Goal: Task Accomplishment & Management: Complete application form

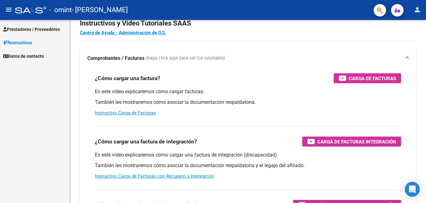
scroll to position [31, 0]
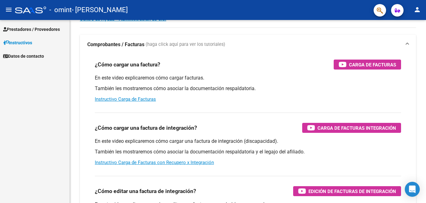
click at [26, 29] on span "Prestadores / Proveedores" at bounding box center [31, 29] width 57 height 7
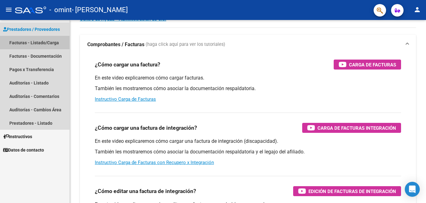
click at [33, 40] on link "Facturas - Listado/Carga" at bounding box center [35, 42] width 70 height 13
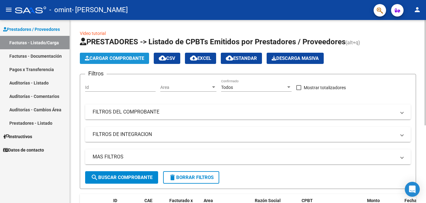
click at [119, 58] on span "Cargar Comprobante" at bounding box center [114, 59] width 59 height 6
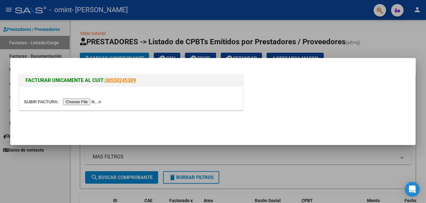
click at [90, 102] on input "file" at bounding box center [63, 102] width 79 height 7
click at [397, 49] on div at bounding box center [213, 101] width 426 height 203
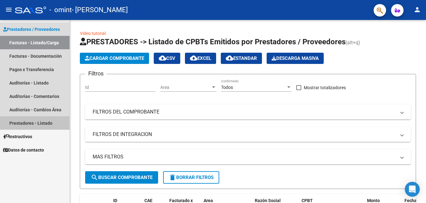
click at [34, 123] on link "Prestadores - Listado" at bounding box center [35, 122] width 70 height 13
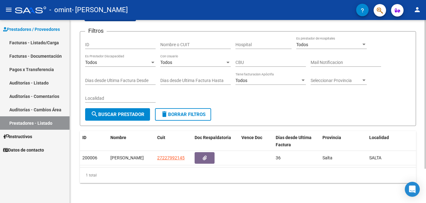
scroll to position [42, 0]
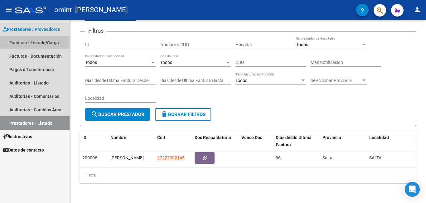
click at [40, 40] on link "Facturas - Listado/Carga" at bounding box center [35, 42] width 70 height 13
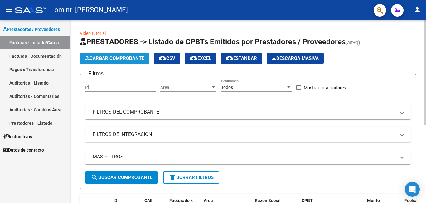
click at [130, 60] on span "Cargar Comprobante" at bounding box center [114, 59] width 59 height 6
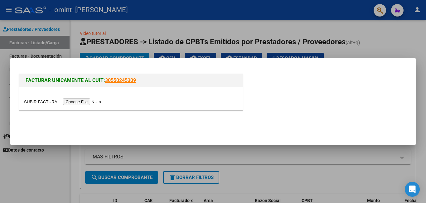
click at [93, 100] on input "file" at bounding box center [63, 102] width 79 height 7
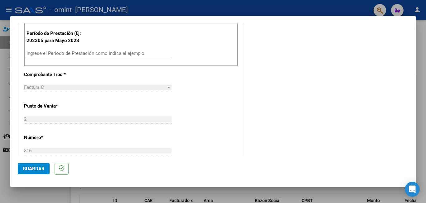
scroll to position [187, 0]
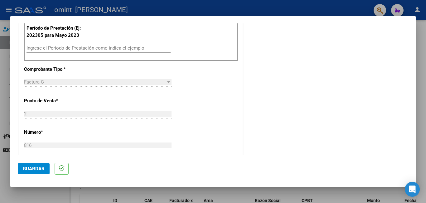
click at [65, 46] on input "Ingrese el Período de Prestación como indica el ejemplo" at bounding box center [99, 48] width 144 height 6
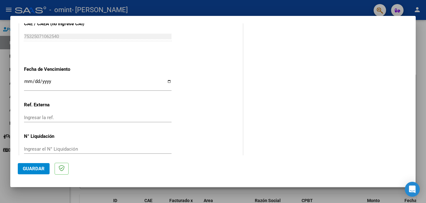
scroll to position [405, 0]
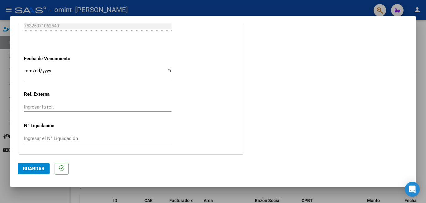
type input "202507"
click at [48, 191] on div at bounding box center [213, 101] width 426 height 203
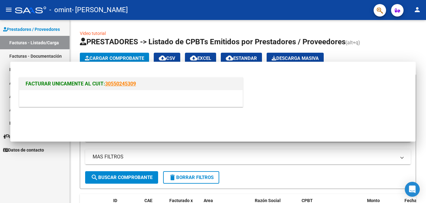
scroll to position [0, 0]
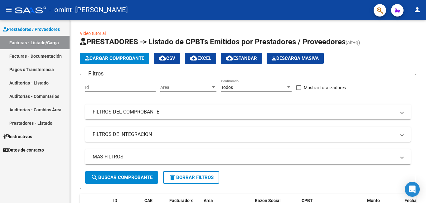
drag, startPoint x: 13, startPoint y: 10, endPoint x: 21, endPoint y: 10, distance: 7.5
drag, startPoint x: 21, startPoint y: 10, endPoint x: 38, endPoint y: 10, distance: 17.5
click at [38, 10] on div at bounding box center [30, 10] width 31 height 7
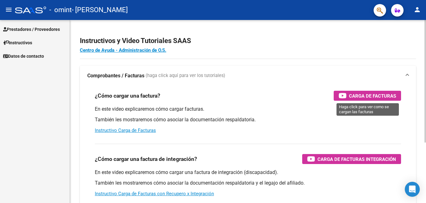
click at [358, 96] on span "Carga de Facturas" at bounding box center [372, 96] width 47 height 8
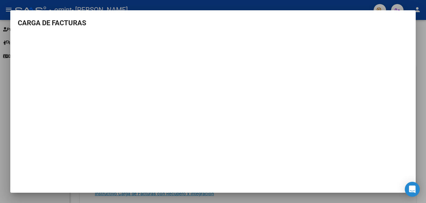
click at [421, 32] on div at bounding box center [213, 101] width 426 height 203
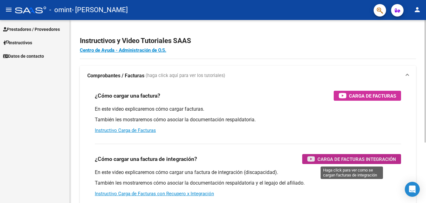
click at [352, 159] on span "Carga de Facturas Integración" at bounding box center [356, 159] width 79 height 8
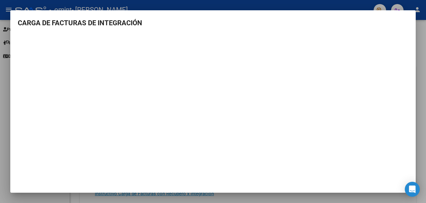
click at [425, 32] on div at bounding box center [213, 101] width 426 height 203
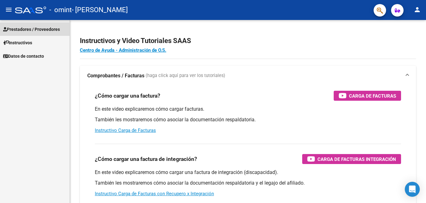
click at [39, 30] on span "Prestadores / Proveedores" at bounding box center [31, 29] width 57 height 7
click at [23, 29] on span "Prestadores / Proveedores" at bounding box center [31, 29] width 57 height 7
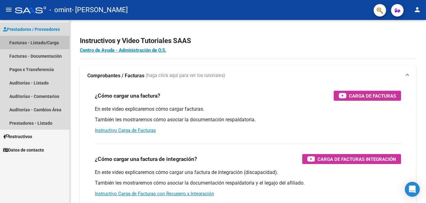
click at [31, 41] on link "Facturas - Listado/Carga" at bounding box center [35, 42] width 70 height 13
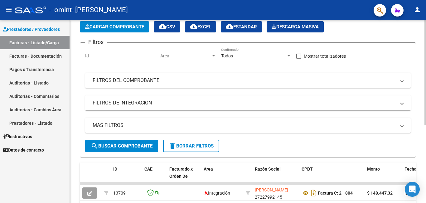
scroll to position [31, 0]
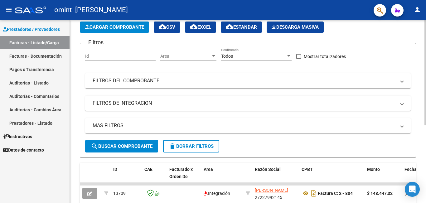
click at [124, 28] on span "Cargar Comprobante" at bounding box center [114, 27] width 59 height 6
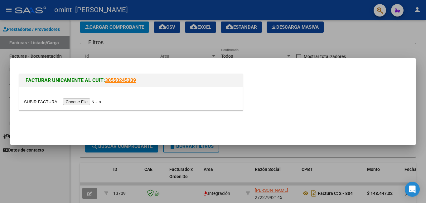
click at [89, 103] on input "file" at bounding box center [63, 102] width 79 height 7
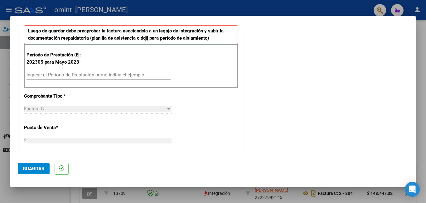
scroll to position [187, 0]
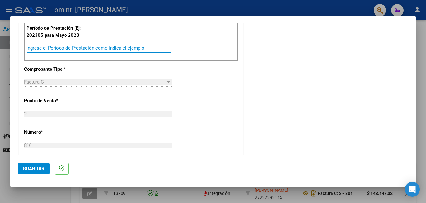
click at [79, 47] on input "Ingrese el Período de Prestación como indica el ejemplo" at bounding box center [99, 48] width 144 height 6
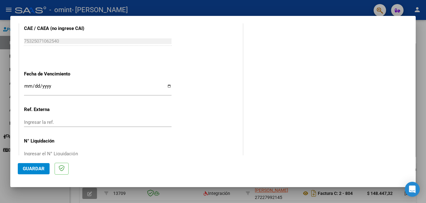
scroll to position [405, 0]
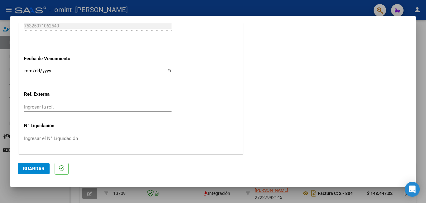
type input "202507"
click at [30, 169] on span "Guardar" at bounding box center [34, 169] width 22 height 6
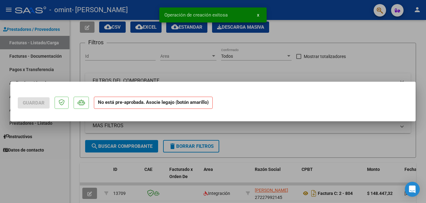
scroll to position [0, 0]
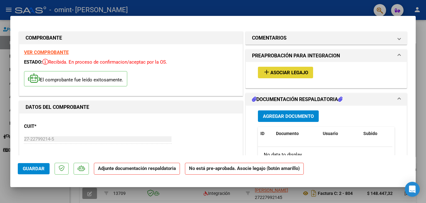
click at [271, 74] on span "Asociar Legajo" at bounding box center [289, 73] width 38 height 6
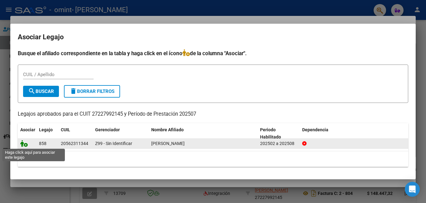
click at [23, 144] on icon at bounding box center [23, 143] width 7 height 7
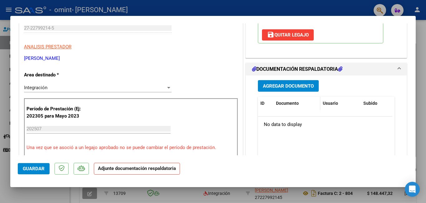
scroll to position [125, 0]
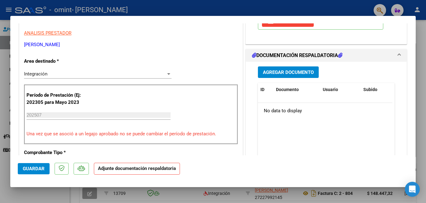
click at [289, 73] on span "Agregar Documento" at bounding box center [288, 73] width 51 height 6
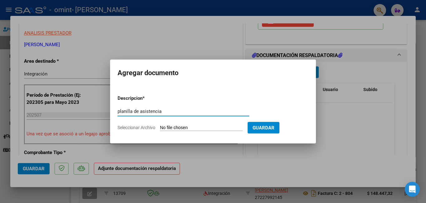
type input "planilla de asistencia"
click at [187, 126] on input "Seleccionar Archivo" at bounding box center [201, 128] width 83 height 6
click at [178, 128] on input "Seleccionar Archivo" at bounding box center [201, 128] width 83 height 6
type input "C:\fakepath\planilla gomez [DATE] (2).pdf"
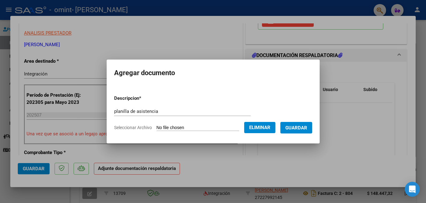
click at [296, 129] on span "Guardar" at bounding box center [296, 128] width 22 height 6
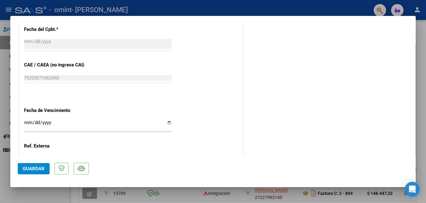
scroll to position [426, 0]
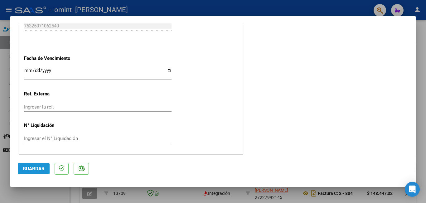
click at [36, 170] on span "Guardar" at bounding box center [34, 169] width 22 height 6
click at [421, 69] on div at bounding box center [213, 101] width 426 height 203
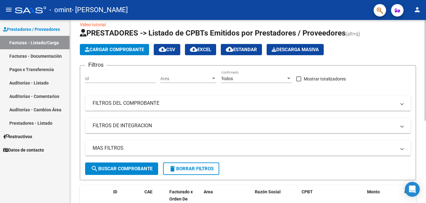
scroll to position [0, 0]
